Goal: Task Accomplishment & Management: Manage account settings

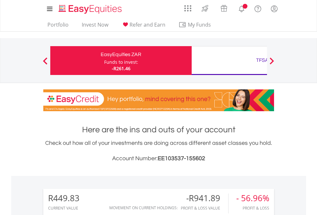
scroll to position [62, 101]
click at [104, 61] on div "Funds to invest:" at bounding box center [121, 62] width 34 height 6
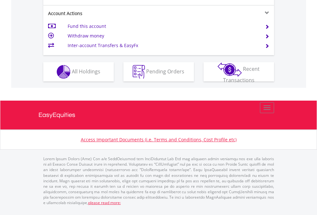
scroll to position [615, 0]
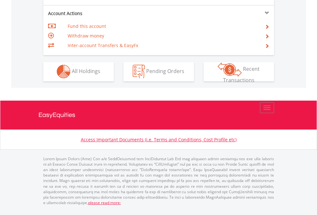
scroll to position [600, 0]
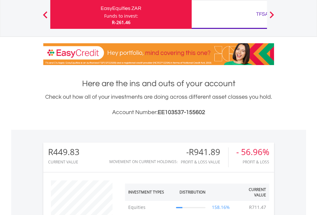
scroll to position [62, 101]
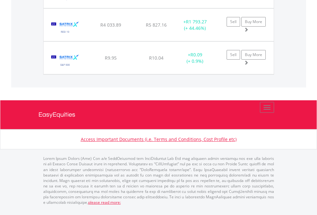
scroll to position [62, 101]
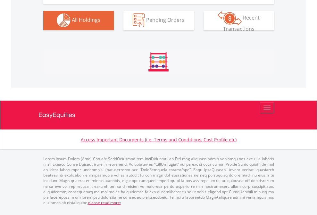
scroll to position [635, 0]
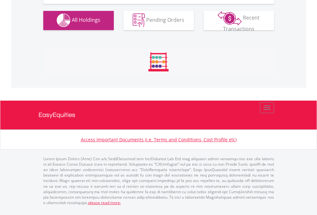
scroll to position [635, 0]
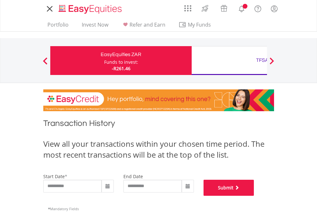
click at [254, 196] on button "Submit" at bounding box center [229, 188] width 51 height 16
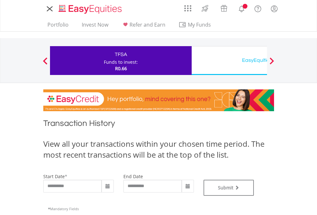
type input "**********"
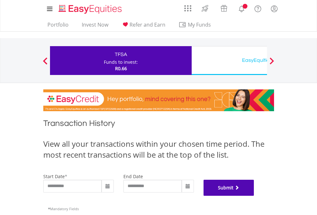
click at [254, 196] on button "Submit" at bounding box center [229, 188] width 51 height 16
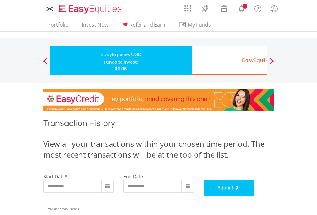
click at [254, 196] on button "Submit" at bounding box center [229, 188] width 51 height 16
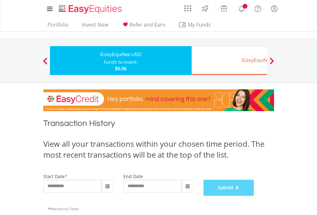
scroll to position [260, 0]
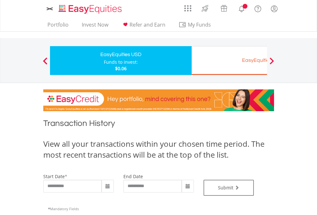
click at [229, 61] on div "EasyEquities EUR" at bounding box center [263, 60] width 134 height 9
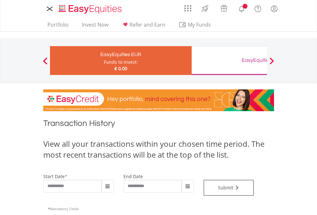
type input "**********"
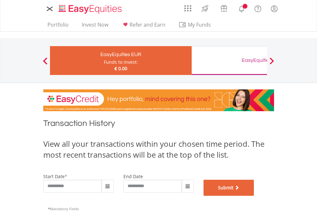
click at [254, 196] on button "Submit" at bounding box center [229, 188] width 51 height 16
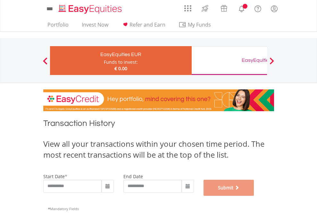
scroll to position [260, 0]
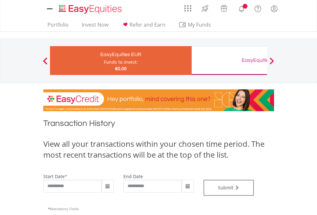
click at [229, 61] on div "EasyEquities GBP" at bounding box center [263, 60] width 134 height 9
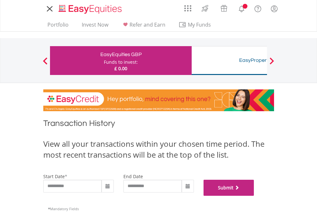
click at [254, 196] on button "Submit" at bounding box center [229, 188] width 51 height 16
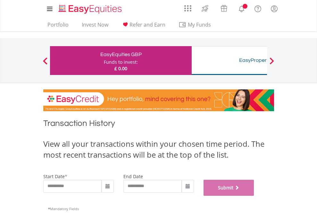
scroll to position [260, 0]
